Goal: Task Accomplishment & Management: Manage account settings

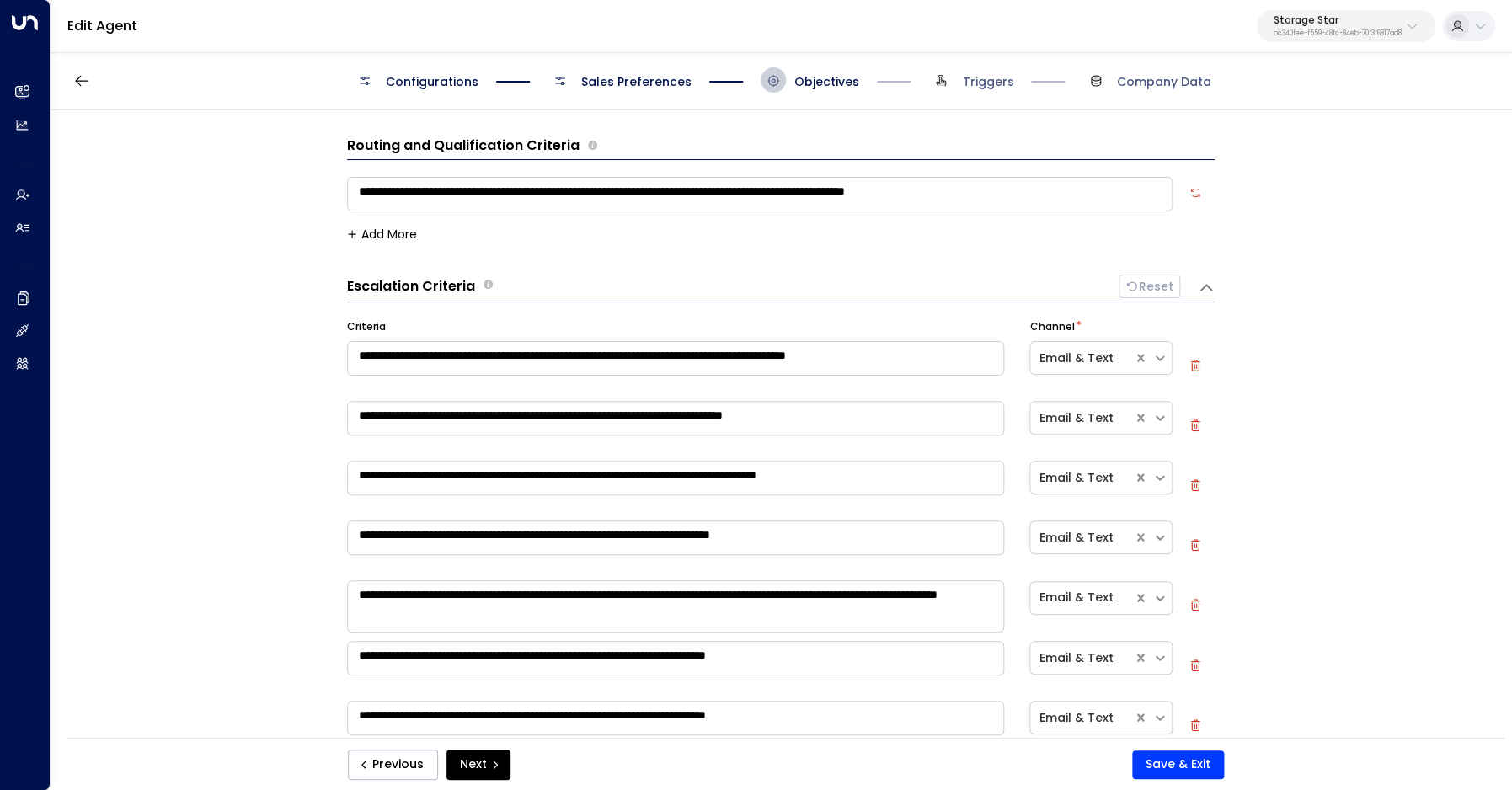
scroll to position [149, 0]
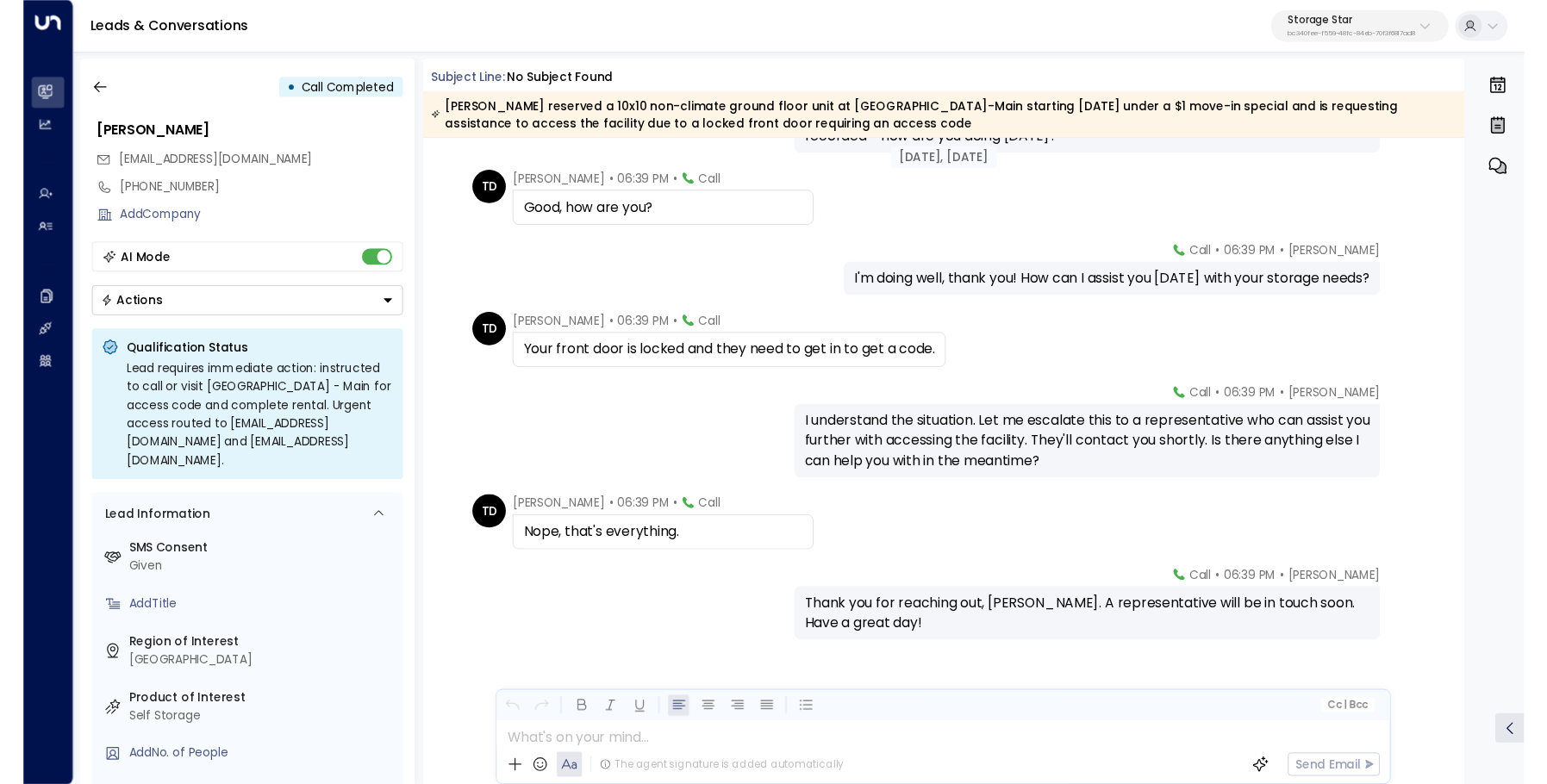
scroll to position [137, 0]
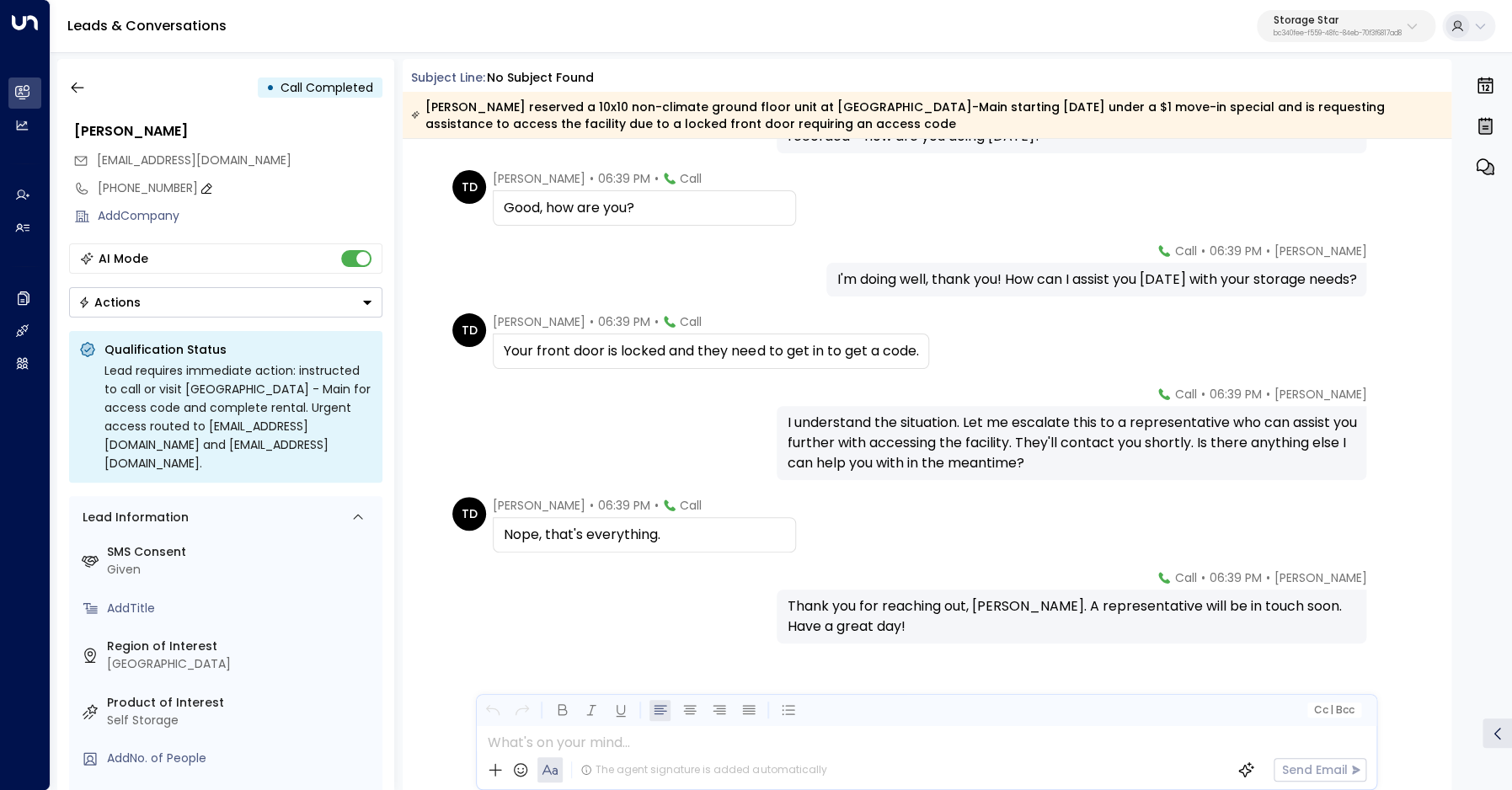
click at [152, 185] on div "[PHONE_NUMBER]" at bounding box center [240, 188] width 285 height 18
click at [152, 185] on input "**********" at bounding box center [238, 188] width 280 height 18
